Goal: Find specific page/section: Find specific page/section

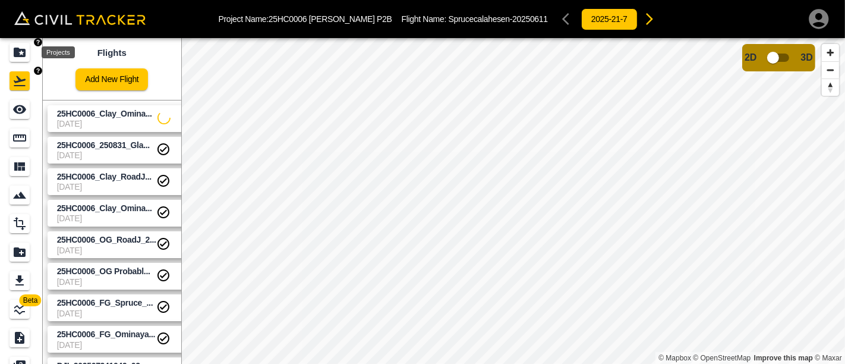
click at [17, 50] on icon "Projects" at bounding box center [20, 53] width 12 height 10
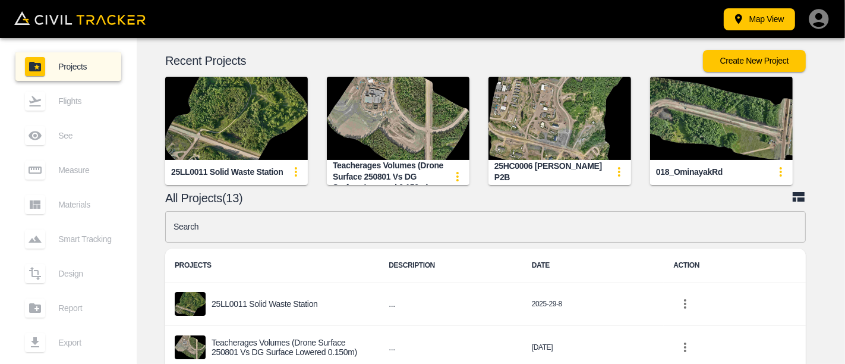
click at [577, 110] on img "button" at bounding box center [559, 118] width 143 height 83
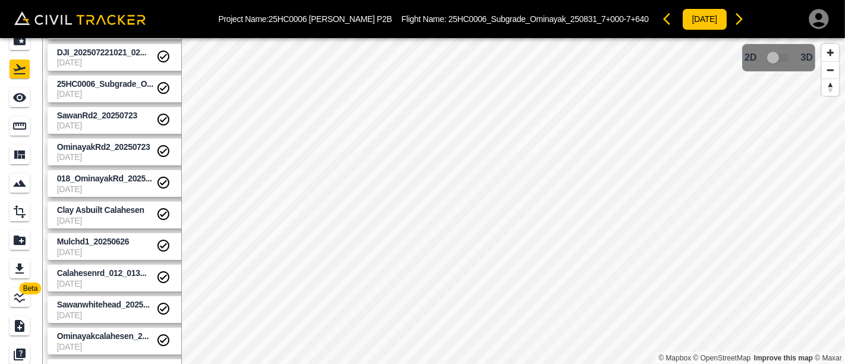
scroll to position [37, 0]
